Goal: Task Accomplishment & Management: Use online tool/utility

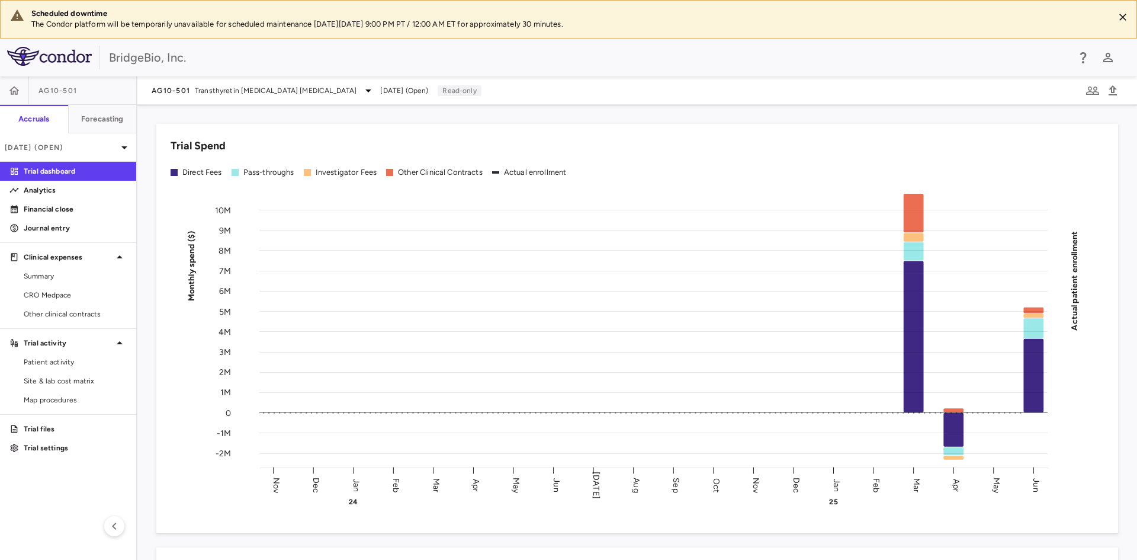
click at [75, 92] on span "AG10-501" at bounding box center [57, 90] width 38 height 9
click at [361, 94] on icon at bounding box center [368, 91] width 14 height 14
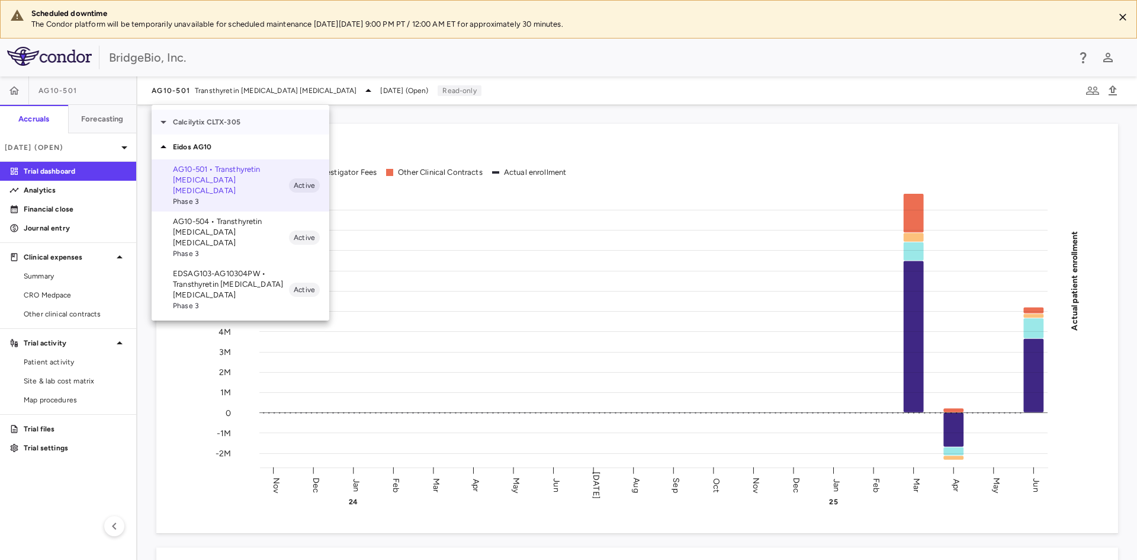
click at [162, 124] on icon at bounding box center [163, 122] width 14 height 14
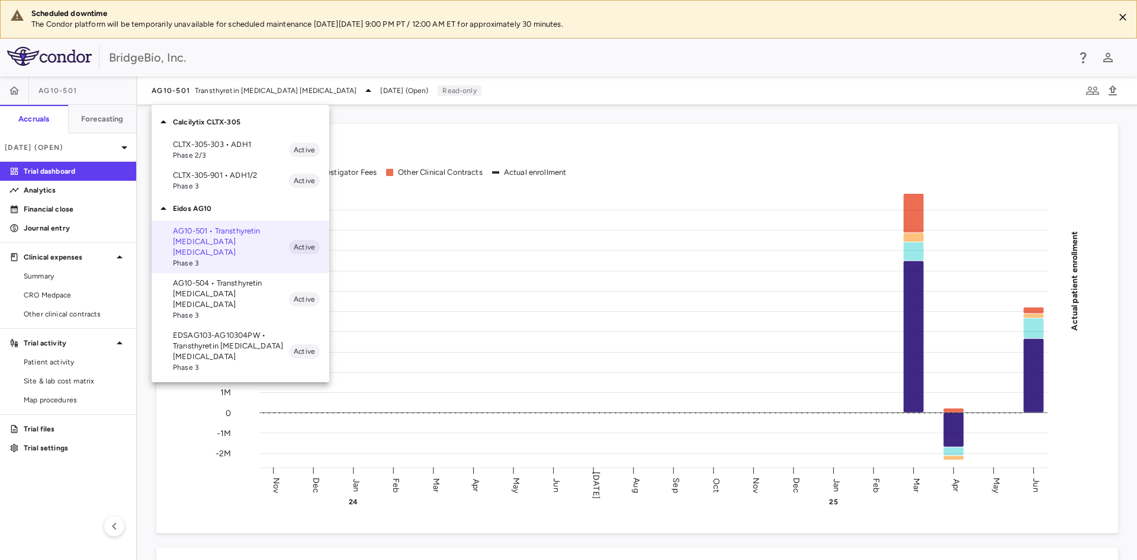
click at [245, 150] on span "Phase 2/3" at bounding box center [231, 155] width 116 height 11
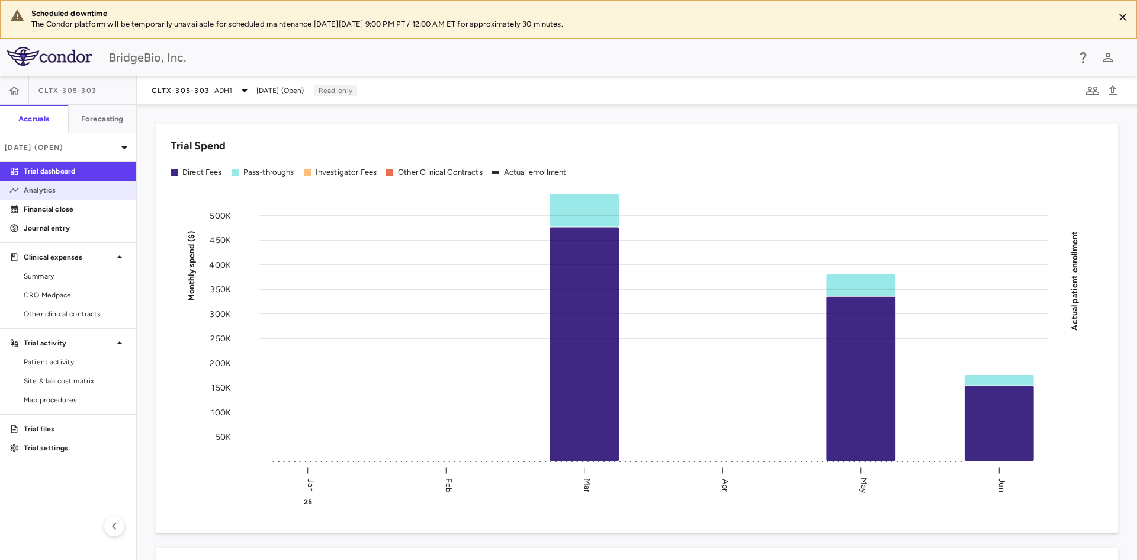
click at [57, 193] on p "Analytics" at bounding box center [75, 190] width 103 height 11
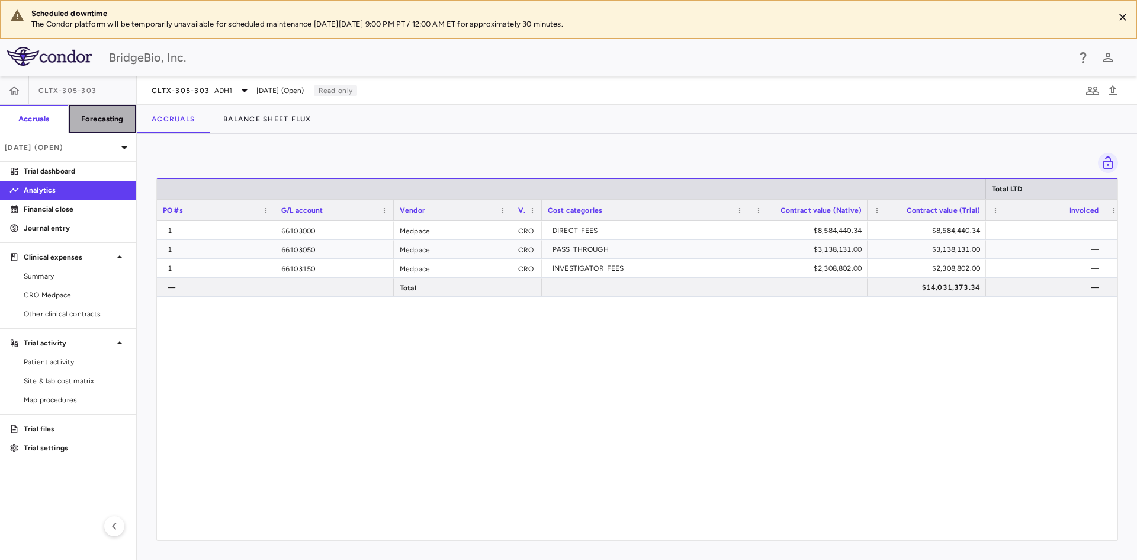
click at [118, 121] on h6 "Forecasting" at bounding box center [102, 119] width 43 height 11
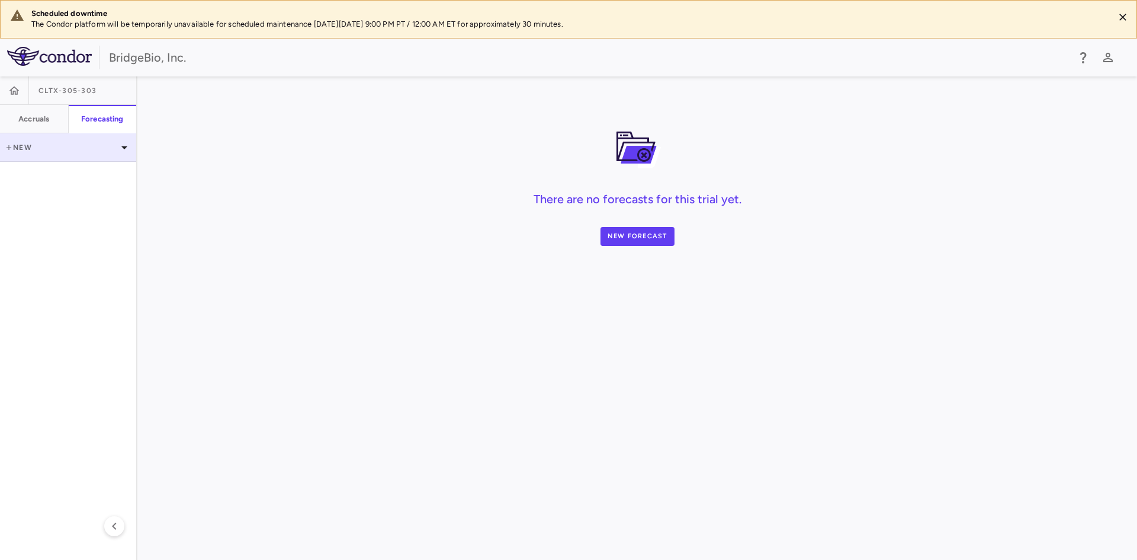
click at [20, 147] on p "New" at bounding box center [61, 147] width 113 height 11
click at [467, 277] on div at bounding box center [568, 280] width 1137 height 560
click at [646, 239] on button "New Forecast" at bounding box center [638, 236] width 74 height 19
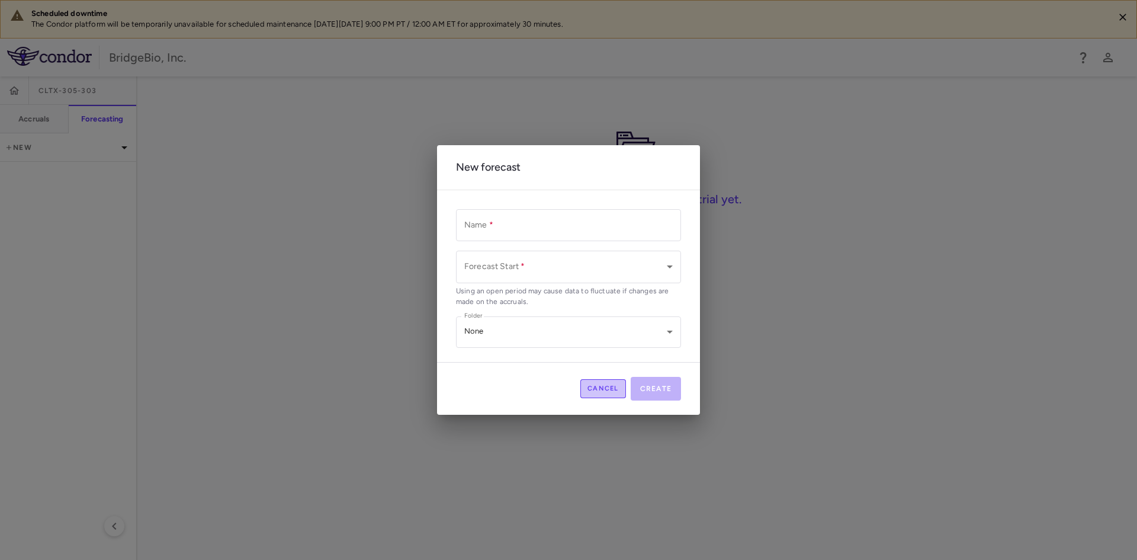
click at [611, 394] on button "Cancel" at bounding box center [603, 388] width 46 height 19
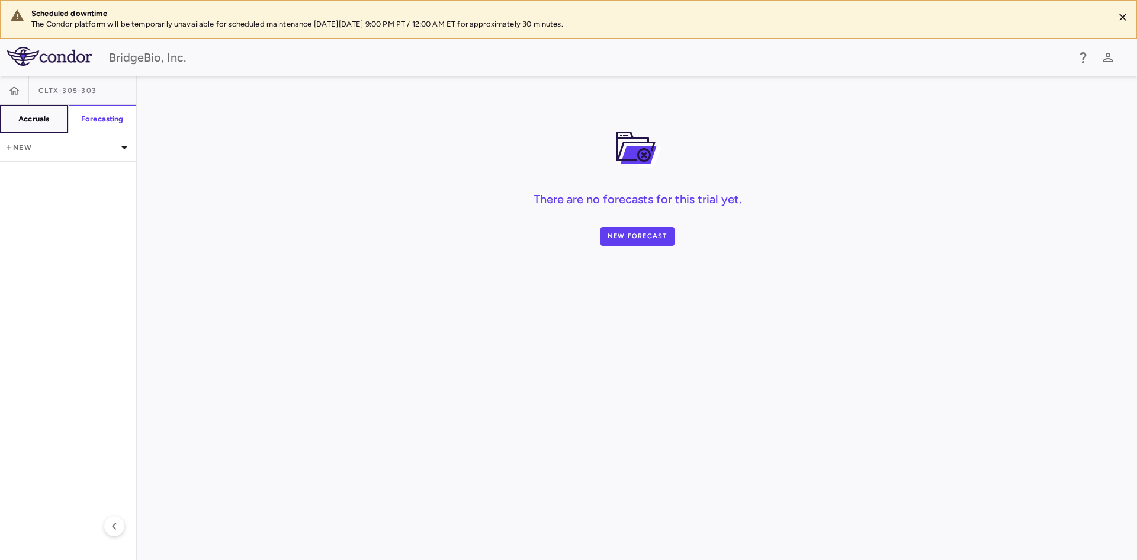
click at [34, 115] on h6 "Accruals" at bounding box center [33, 119] width 31 height 11
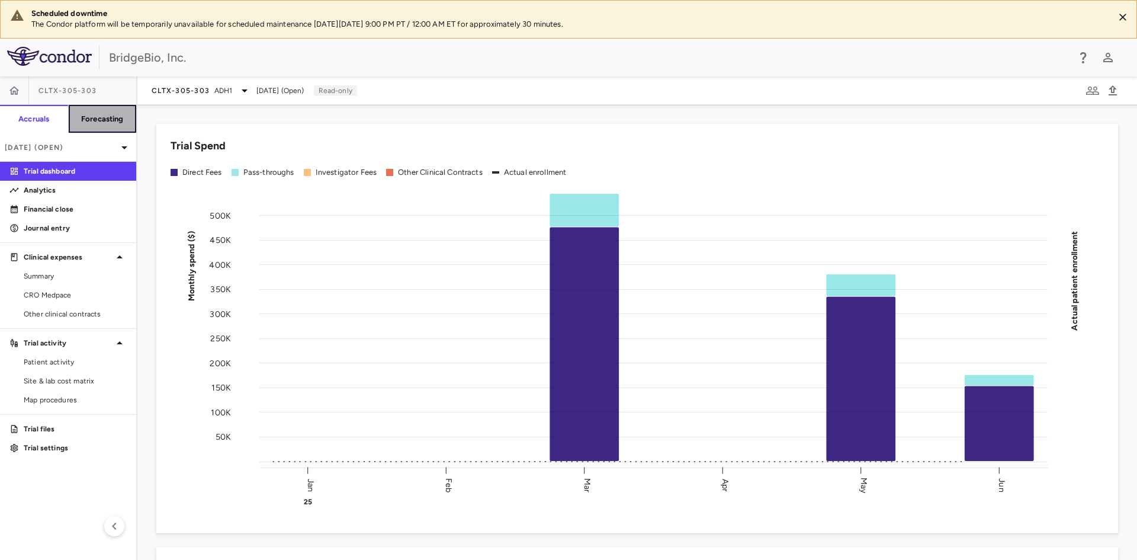
click at [97, 122] on h6 "Forecasting" at bounding box center [102, 119] width 43 height 11
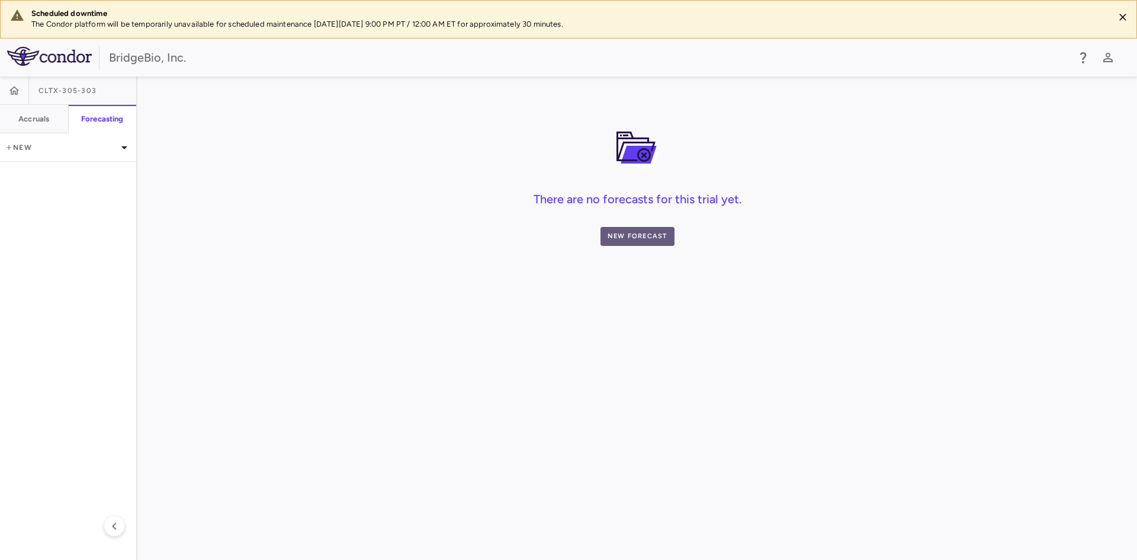
click at [637, 239] on button "New Forecast" at bounding box center [638, 236] width 74 height 19
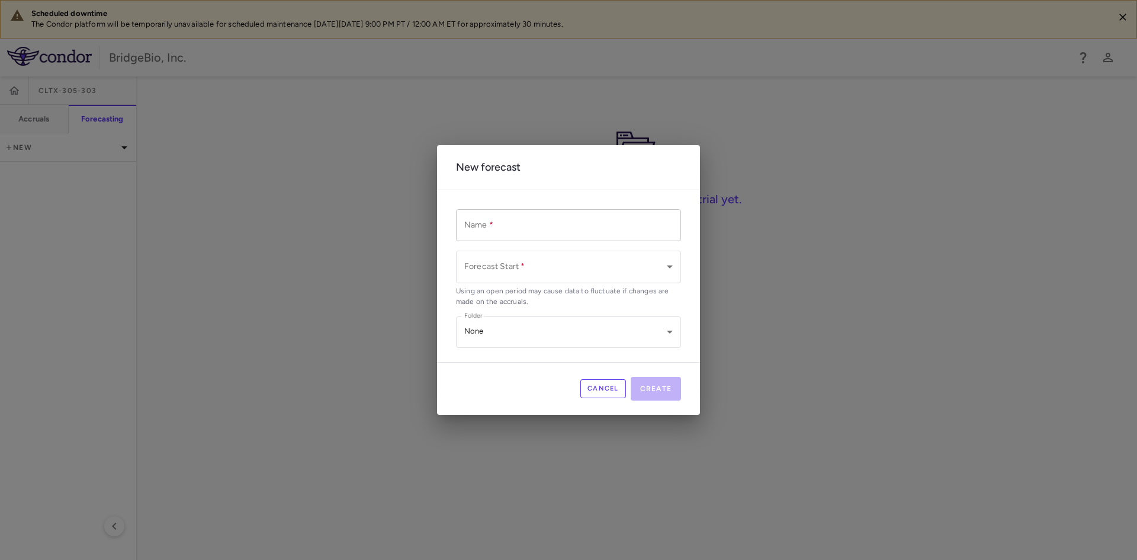
click at [573, 229] on input "Name   *" at bounding box center [568, 224] width 225 height 31
click at [561, 271] on body "Scheduled downtime The Condor platform will be temporarily unavailable for sche…" at bounding box center [568, 280] width 1137 height 560
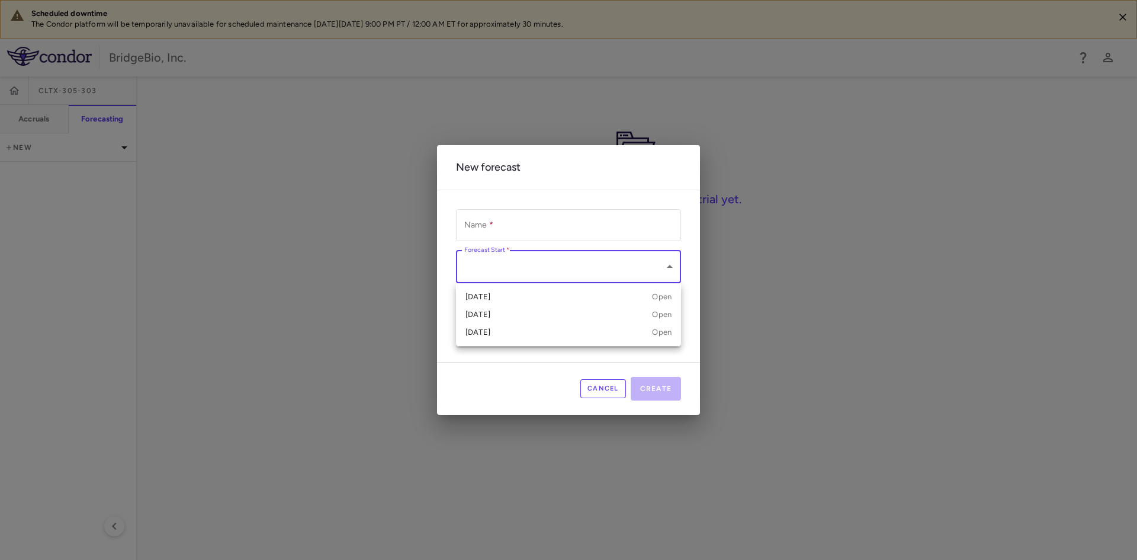
click at [567, 229] on div at bounding box center [568, 280] width 1137 height 560
click at [487, 231] on input "Name   *" at bounding box center [568, 224] width 225 height 31
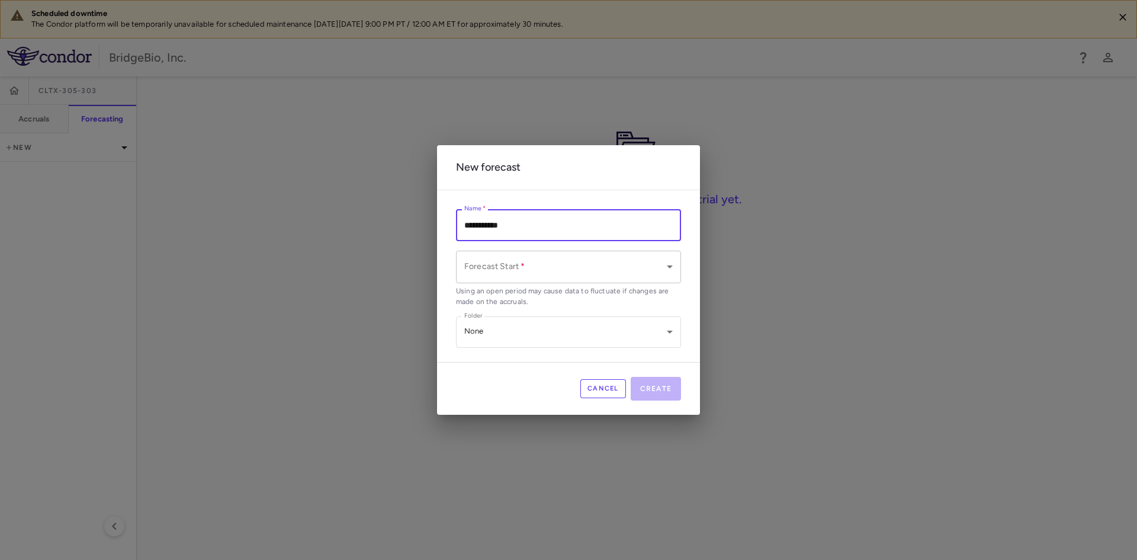
type input "**********"
click at [508, 268] on body "**********" at bounding box center [568, 280] width 1137 height 560
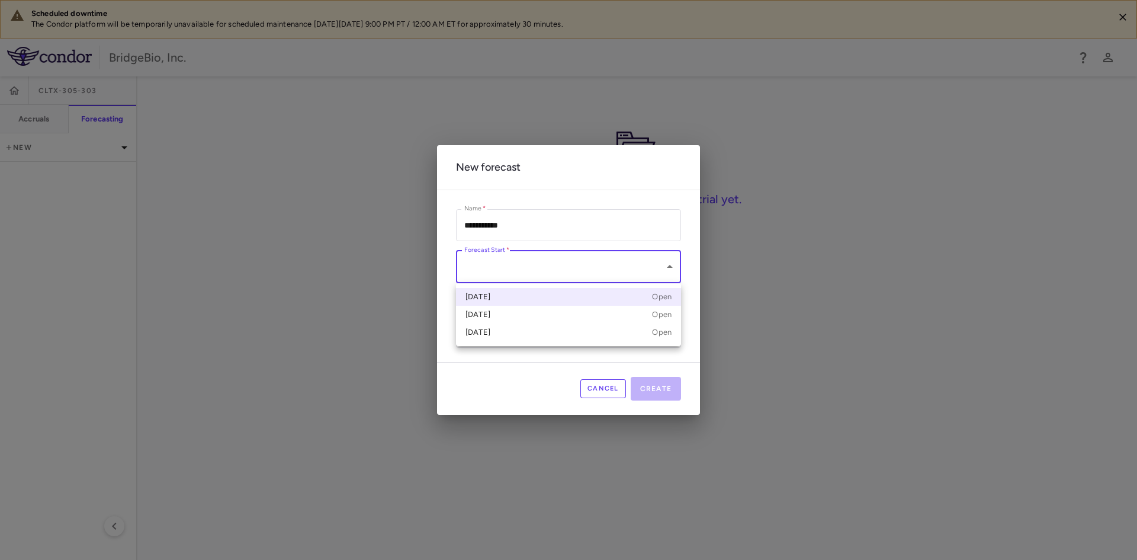
click at [522, 297] on div "[DATE] Open" at bounding box center [568, 296] width 206 height 11
type input "**********"
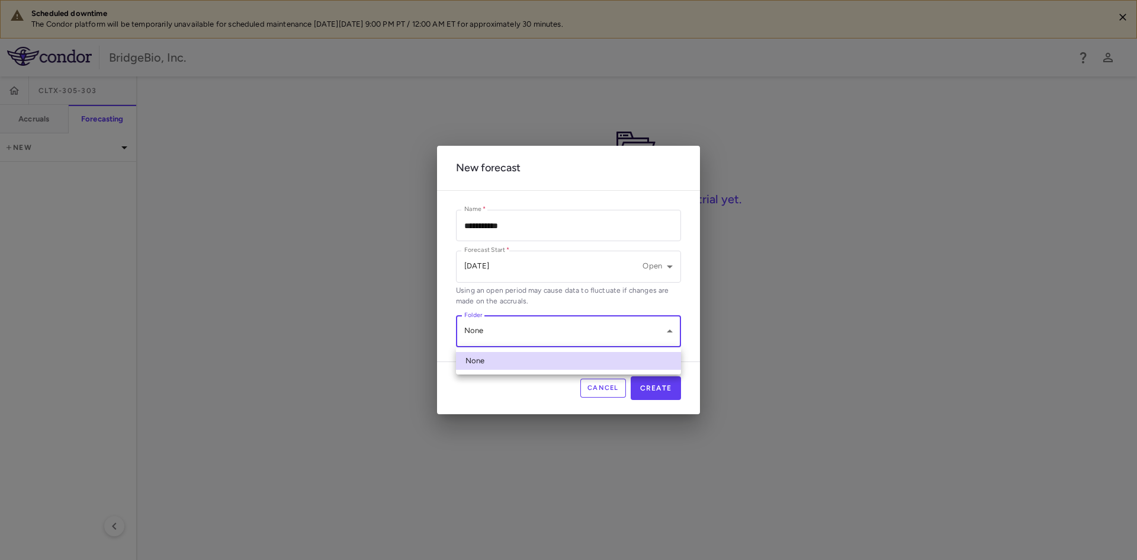
click at [539, 329] on body "**********" at bounding box center [568, 280] width 1137 height 560
click at [539, 329] on div at bounding box center [568, 280] width 1137 height 560
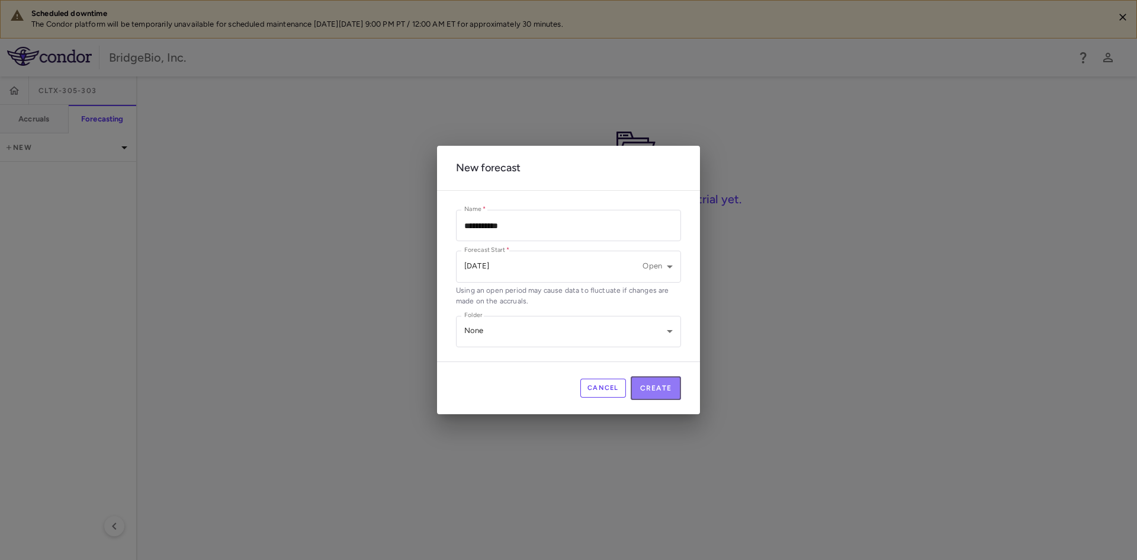
click at [656, 391] on button "Create" at bounding box center [656, 388] width 51 height 24
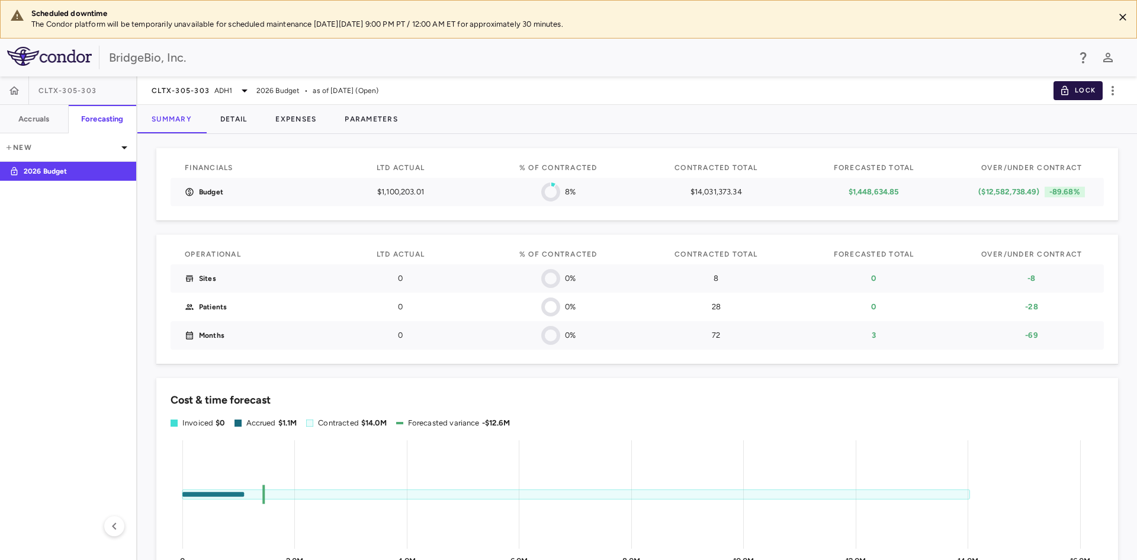
click at [1078, 90] on button "Lock" at bounding box center [1078, 90] width 49 height 19
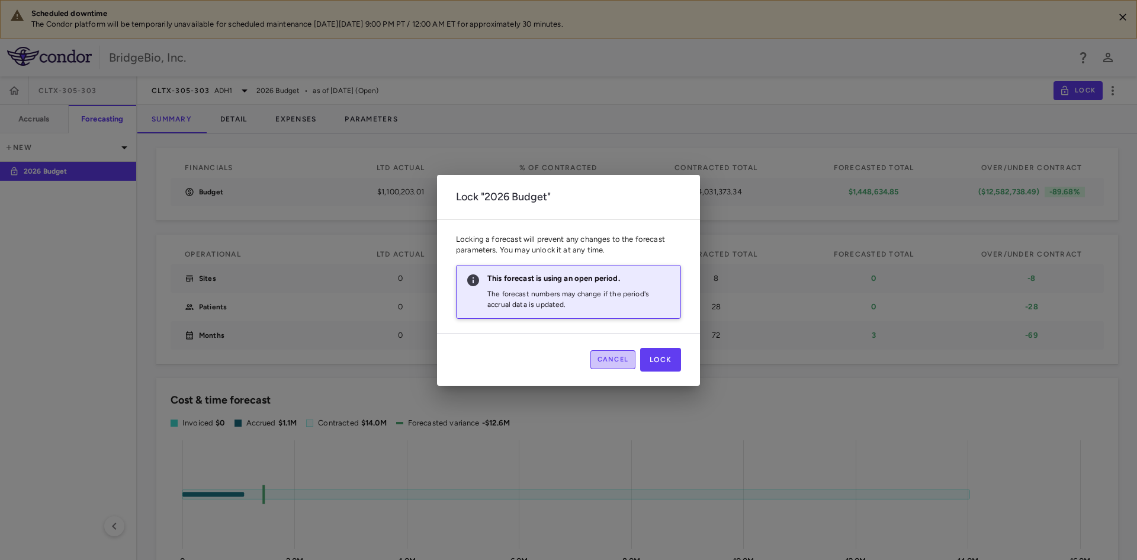
click at [616, 365] on button "Cancel" at bounding box center [613, 359] width 46 height 19
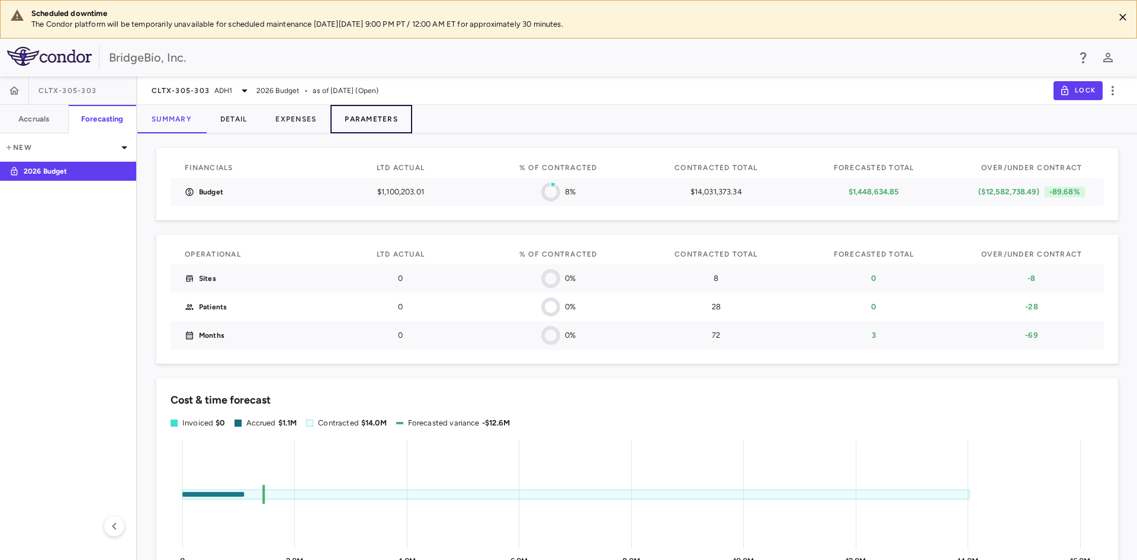
click at [375, 119] on button "Parameters" at bounding box center [371, 119] width 82 height 28
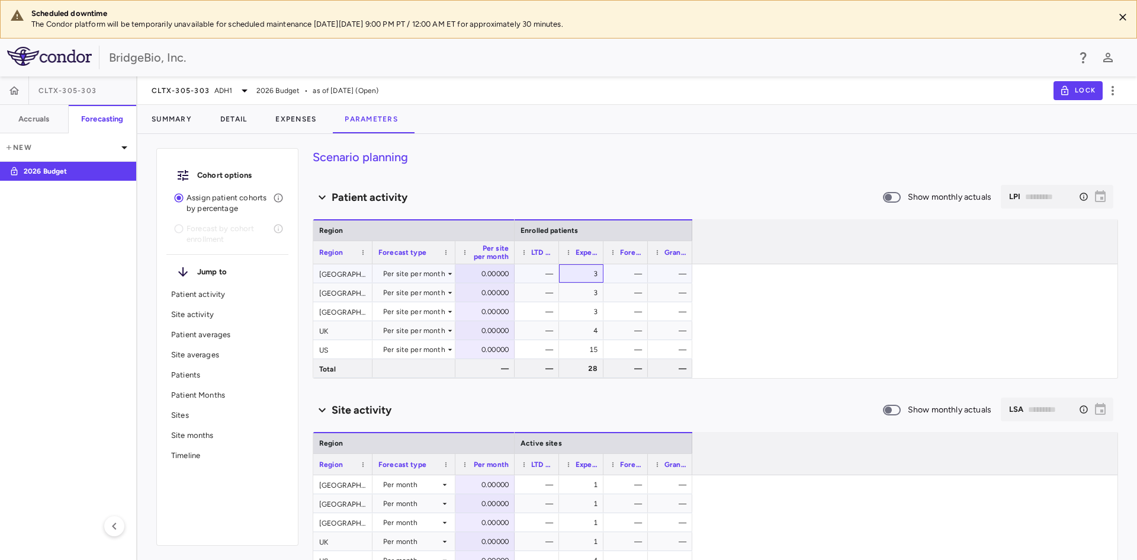
click at [574, 270] on div "3" at bounding box center [584, 273] width 28 height 19
click at [1077, 93] on button "Lock" at bounding box center [1078, 90] width 49 height 19
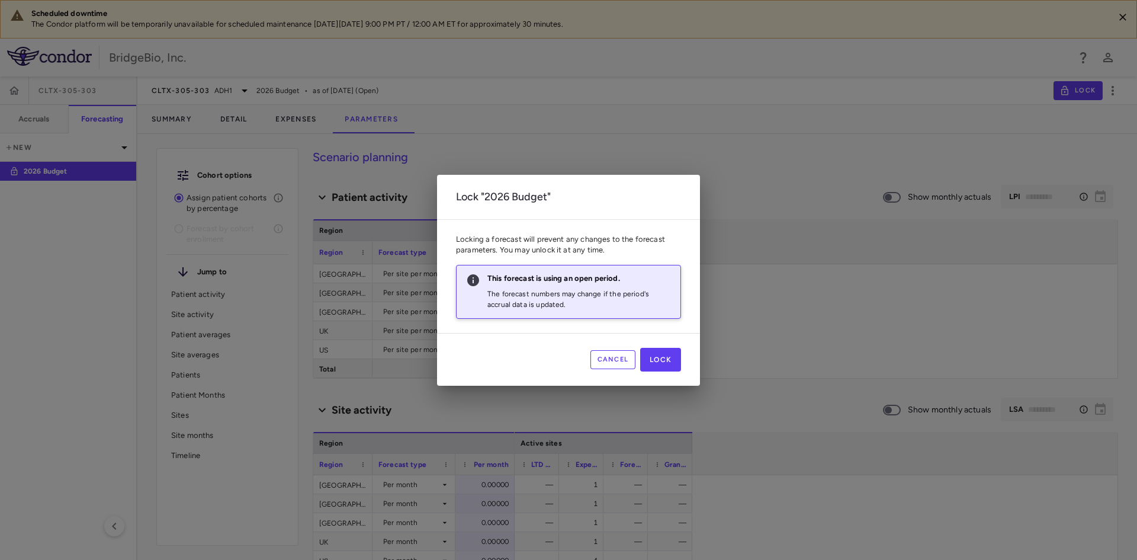
click at [613, 364] on button "Cancel" at bounding box center [613, 359] width 46 height 19
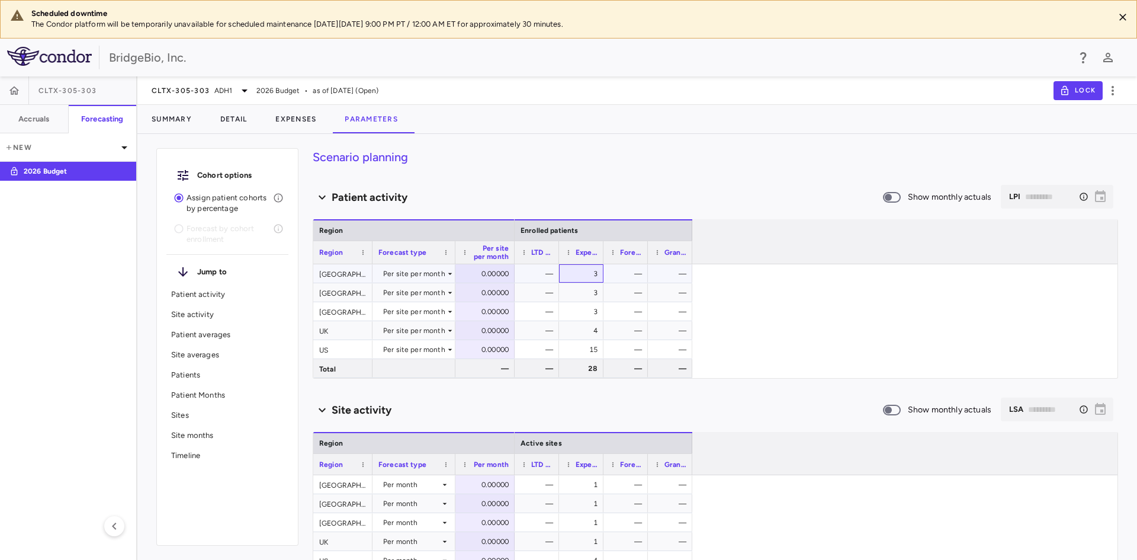
click at [586, 270] on div "3" at bounding box center [584, 273] width 28 height 19
click at [587, 270] on div "3" at bounding box center [584, 273] width 28 height 19
click at [596, 278] on div "3" at bounding box center [584, 273] width 28 height 19
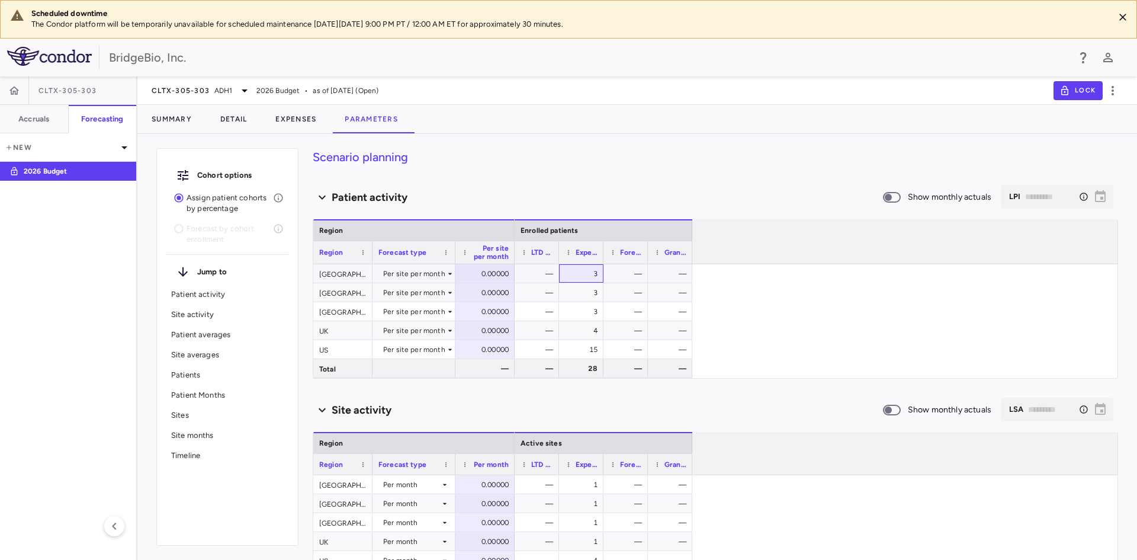
click at [574, 274] on div "3" at bounding box center [584, 273] width 28 height 19
click at [585, 274] on div "3" at bounding box center [584, 273] width 28 height 19
click at [595, 275] on div "3" at bounding box center [584, 273] width 28 height 19
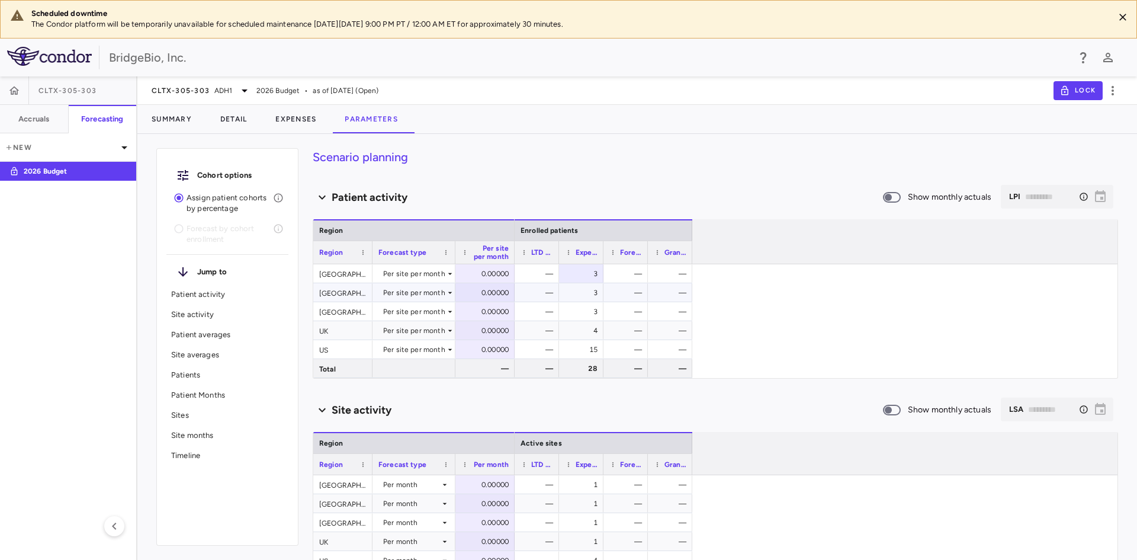
click at [595, 293] on div "3" at bounding box center [584, 292] width 28 height 19
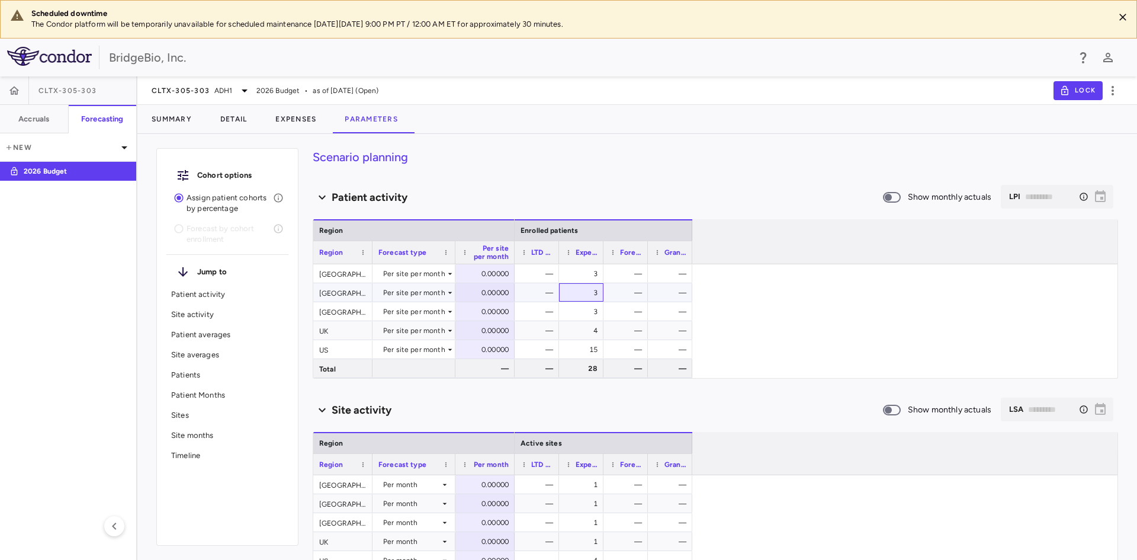
click at [595, 293] on div "3" at bounding box center [584, 292] width 28 height 19
click at [599, 330] on div "4" at bounding box center [581, 330] width 44 height 18
click at [590, 329] on div "4" at bounding box center [584, 330] width 28 height 19
click at [591, 329] on div "4" at bounding box center [584, 330] width 28 height 19
click at [592, 330] on div "4" at bounding box center [584, 330] width 28 height 19
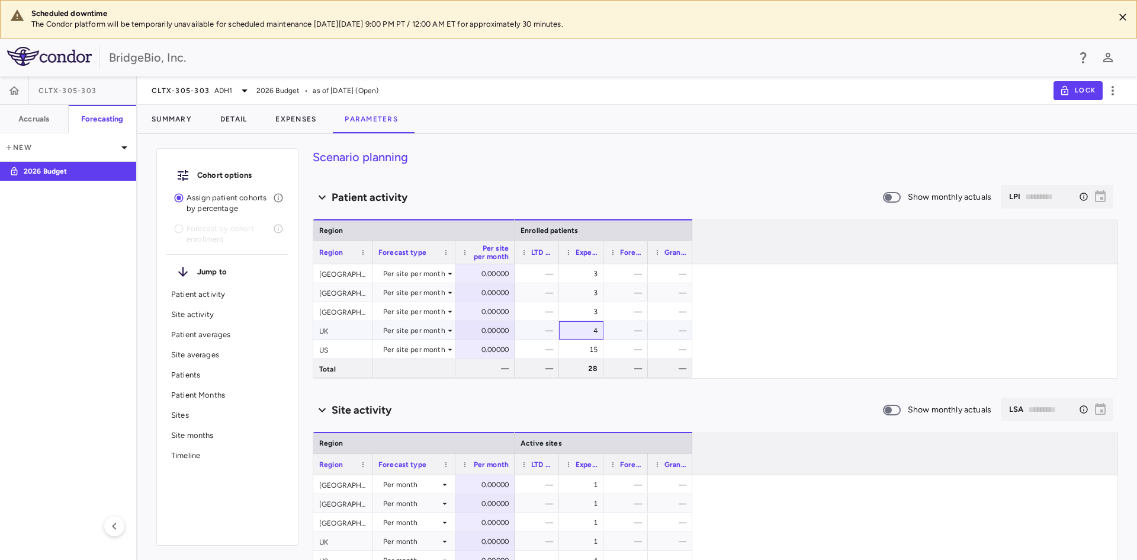
click at [592, 333] on div "4" at bounding box center [584, 330] width 28 height 19
click at [592, 334] on div "4" at bounding box center [584, 330] width 28 height 19
click at [591, 335] on div "4" at bounding box center [584, 330] width 28 height 19
click at [595, 336] on div "4" at bounding box center [584, 330] width 28 height 19
click at [484, 271] on div "0.00000" at bounding box center [487, 273] width 43 height 19
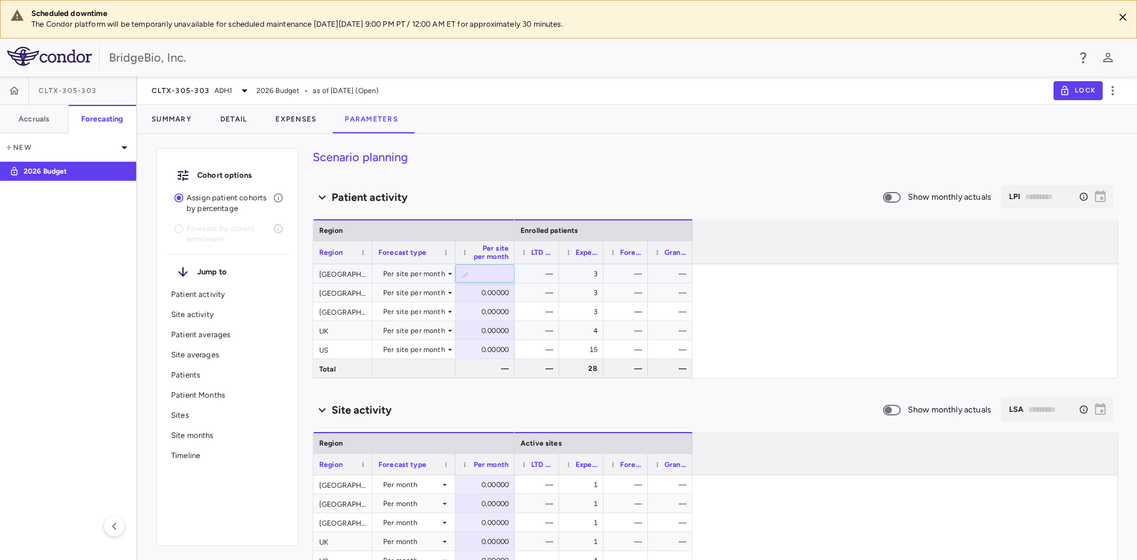
click at [484, 271] on input "*" at bounding box center [494, 275] width 40 height 20
click at [918, 346] on div "— 3 — — — 3 — — — 3 — — — 4 — — — 15 — — — 28 — —" at bounding box center [816, 321] width 603 height 114
click at [781, 409] on div "Site activity" at bounding box center [598, 410] width 570 height 16
